Goal: Information Seeking & Learning: Understand process/instructions

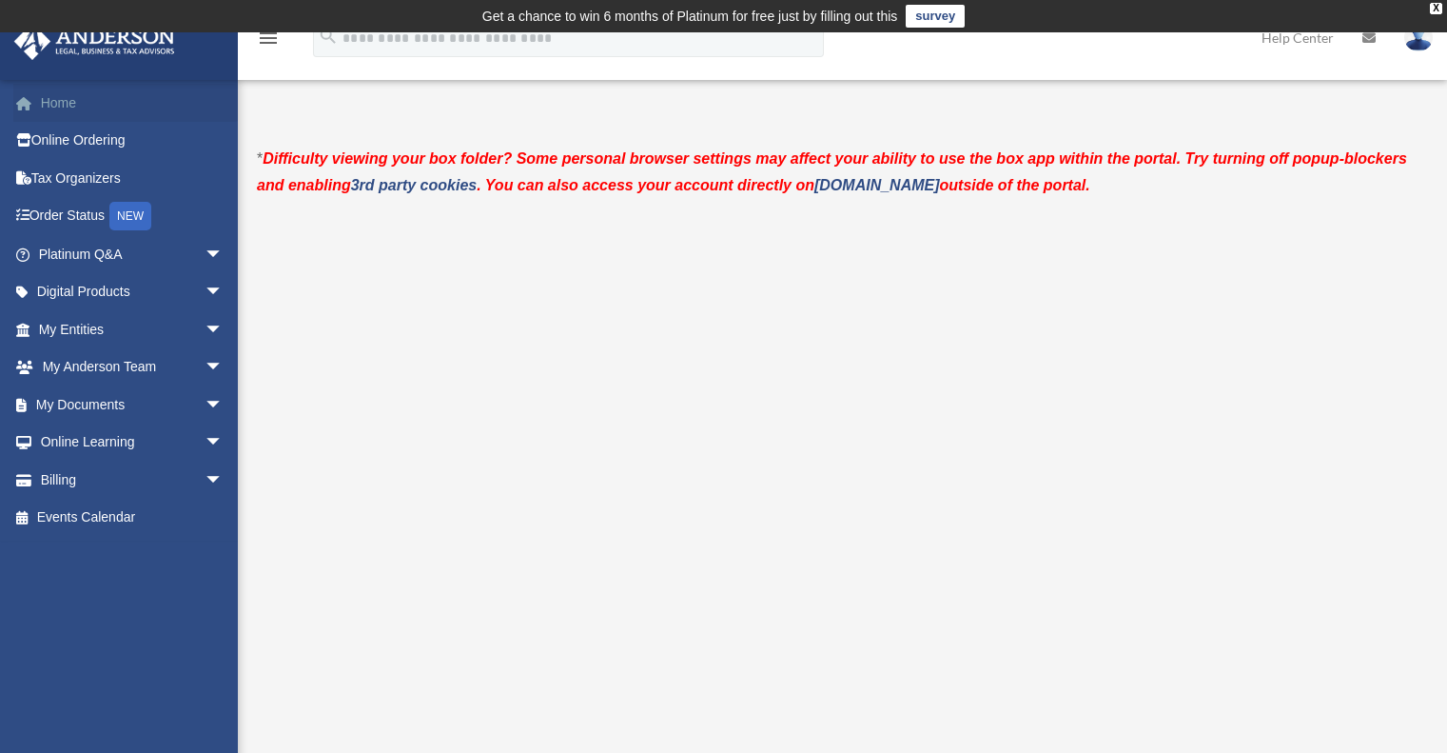
click at [48, 104] on link "Home" at bounding box center [132, 103] width 239 height 38
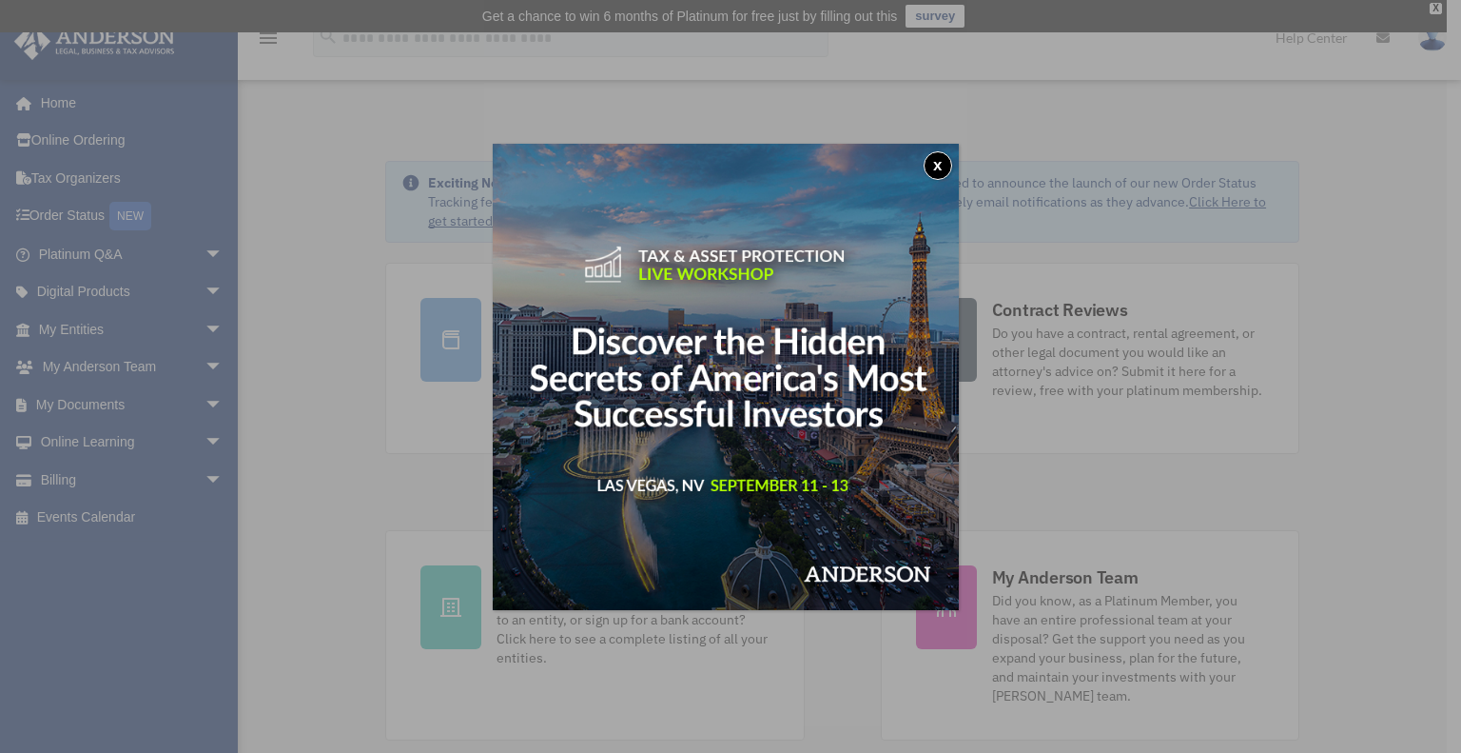
click at [943, 157] on button "x" at bounding box center [938, 165] width 29 height 29
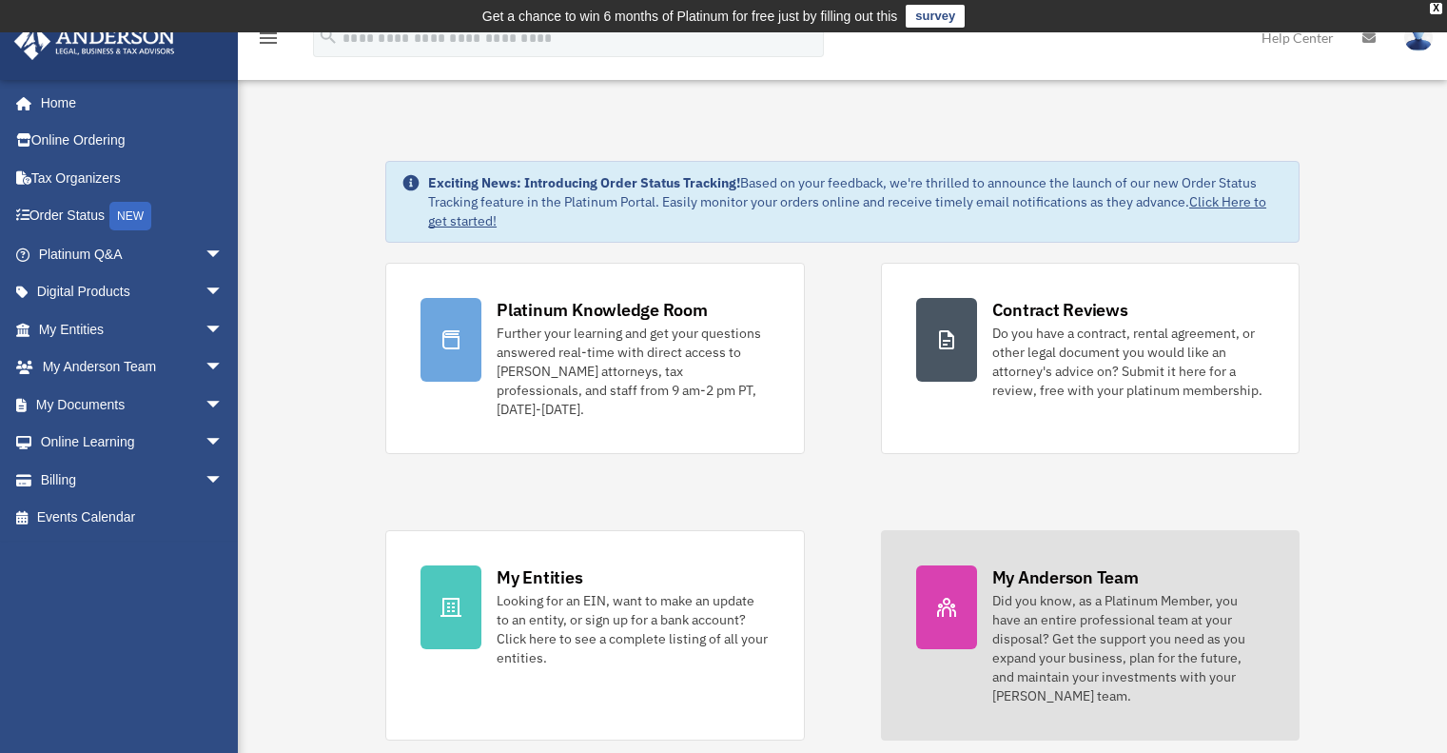
click at [1014, 565] on div "My Anderson Team" at bounding box center [1065, 577] width 147 height 24
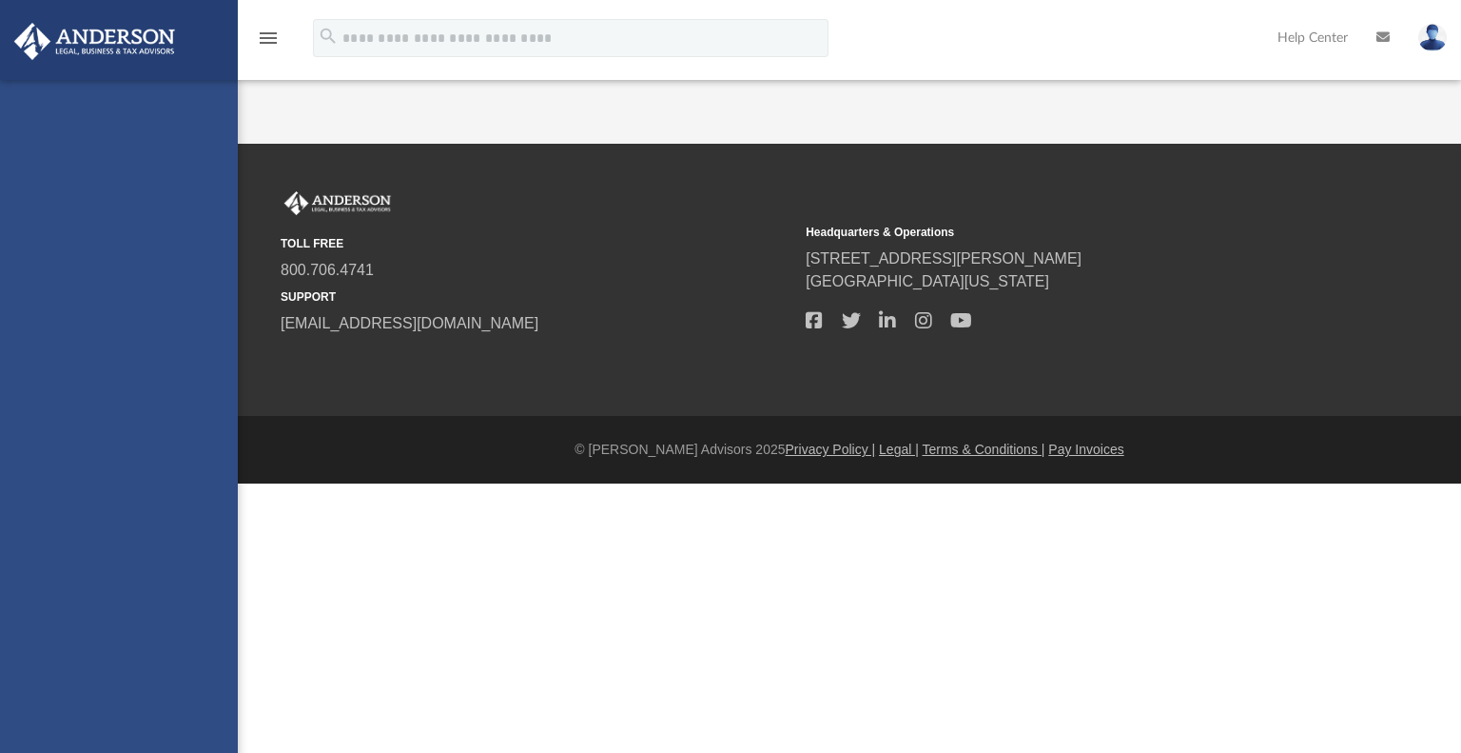
click at [931, 559] on div at bounding box center [730, 521] width 1461 height 76
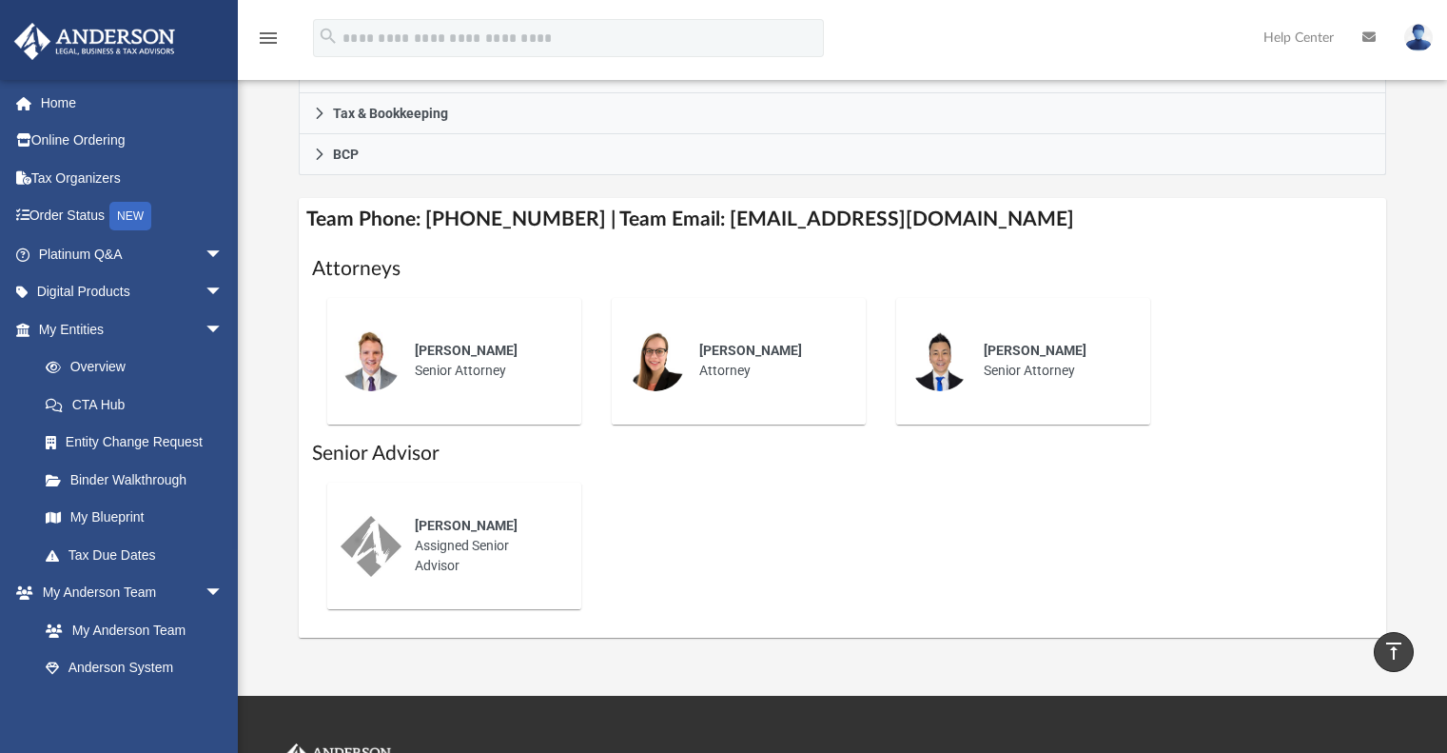
scroll to position [663, 0]
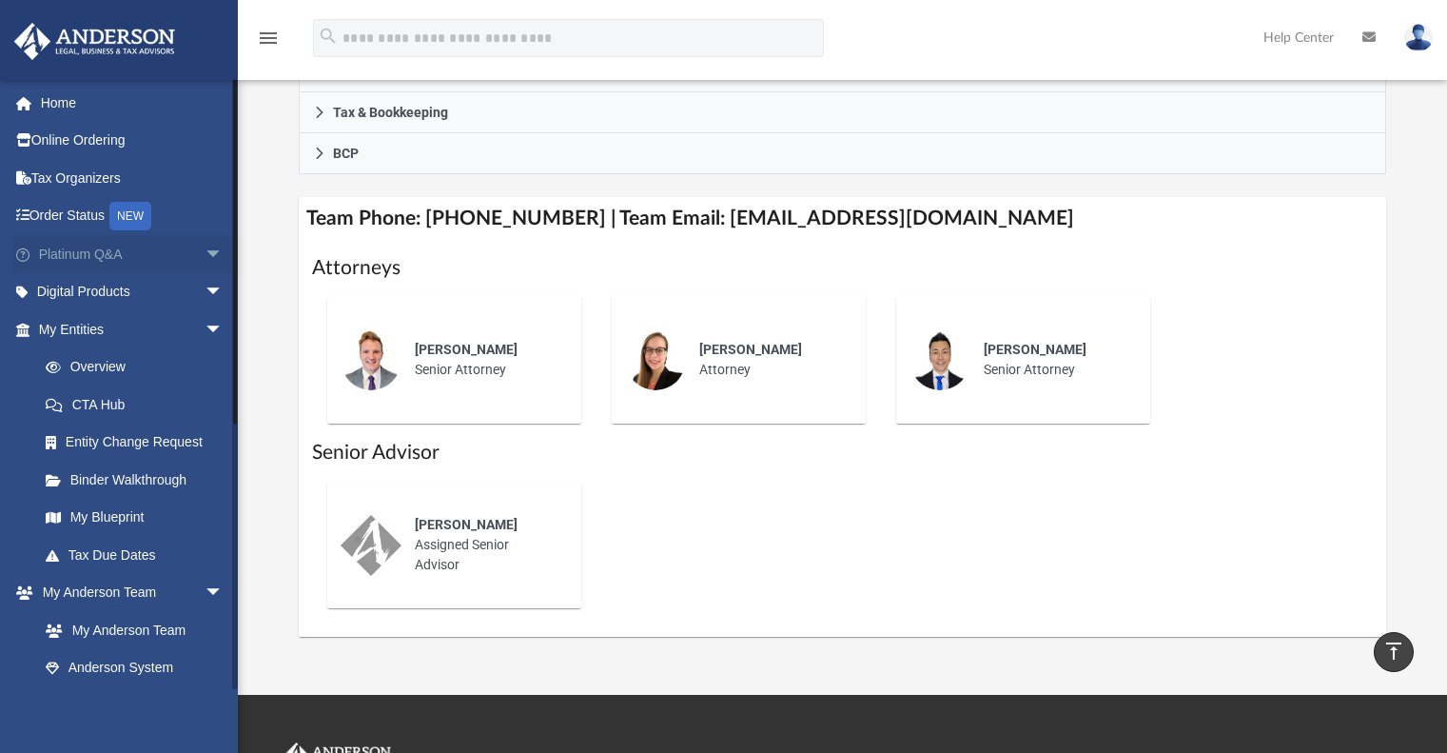
click at [205, 250] on span "arrow_drop_down" at bounding box center [224, 254] width 38 height 39
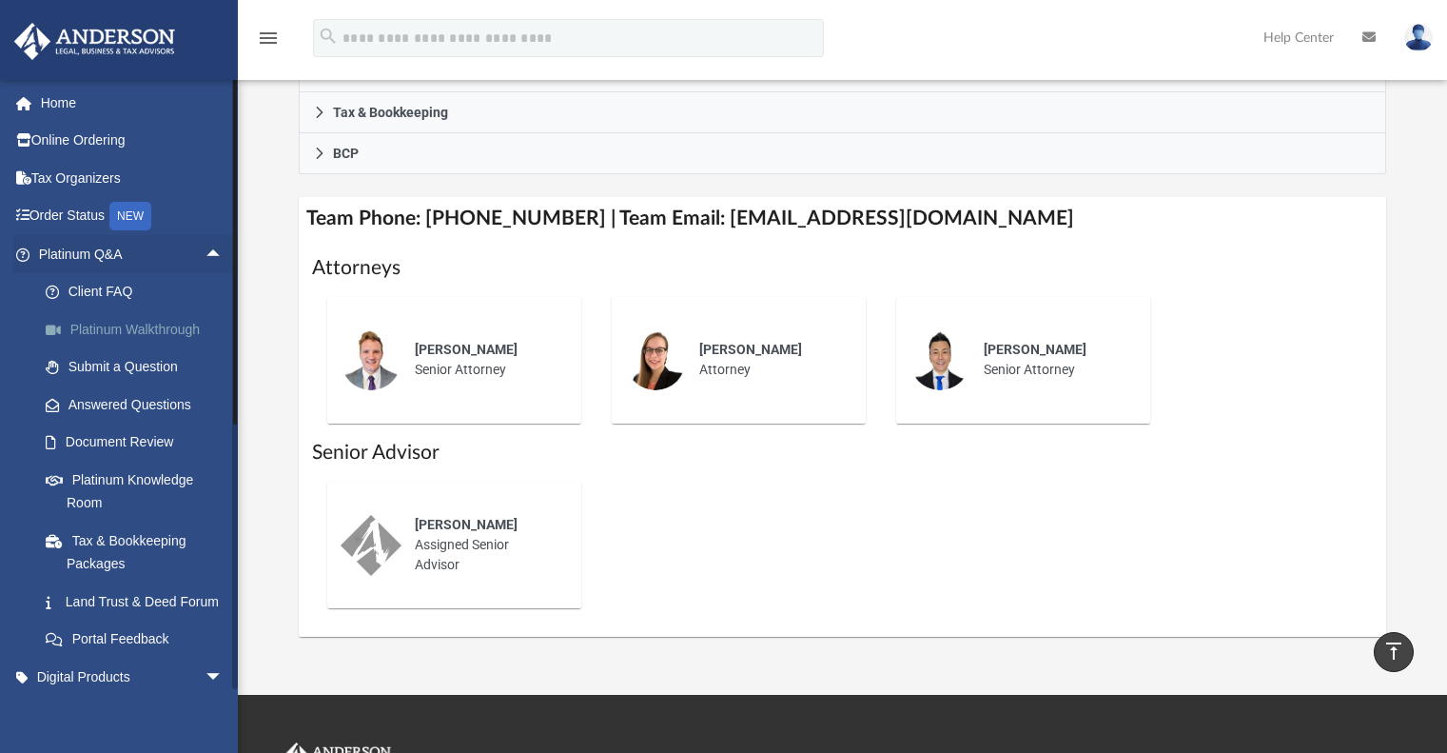
click at [161, 322] on link "Platinum Walkthrough" at bounding box center [139, 329] width 225 height 38
click at [88, 328] on link "Platinum Walkthrough" at bounding box center [139, 329] width 225 height 38
click at [66, 326] on span at bounding box center [63, 329] width 14 height 13
click at [66, 325] on span at bounding box center [63, 329] width 14 height 13
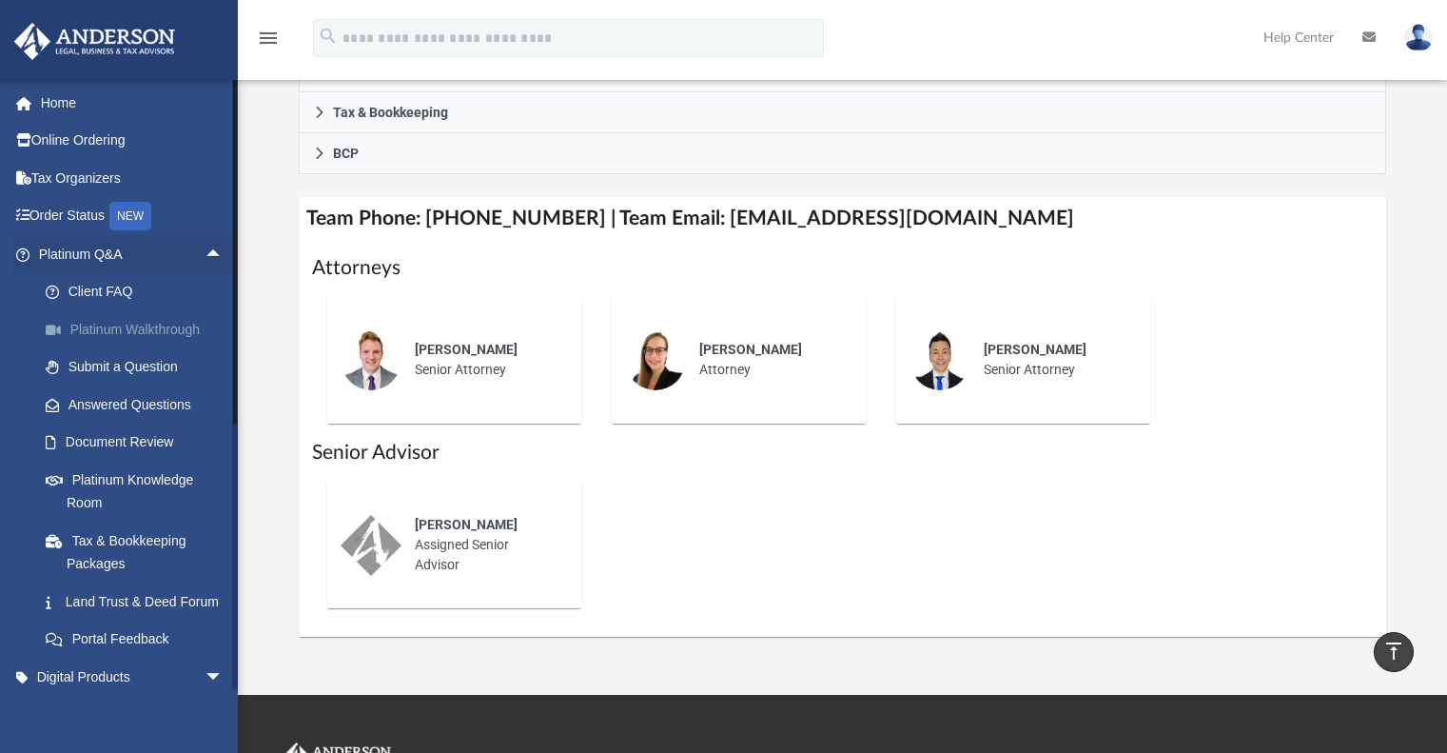
click at [66, 325] on span at bounding box center [63, 329] width 14 height 13
